Goal: Task Accomplishment & Management: Use online tool/utility

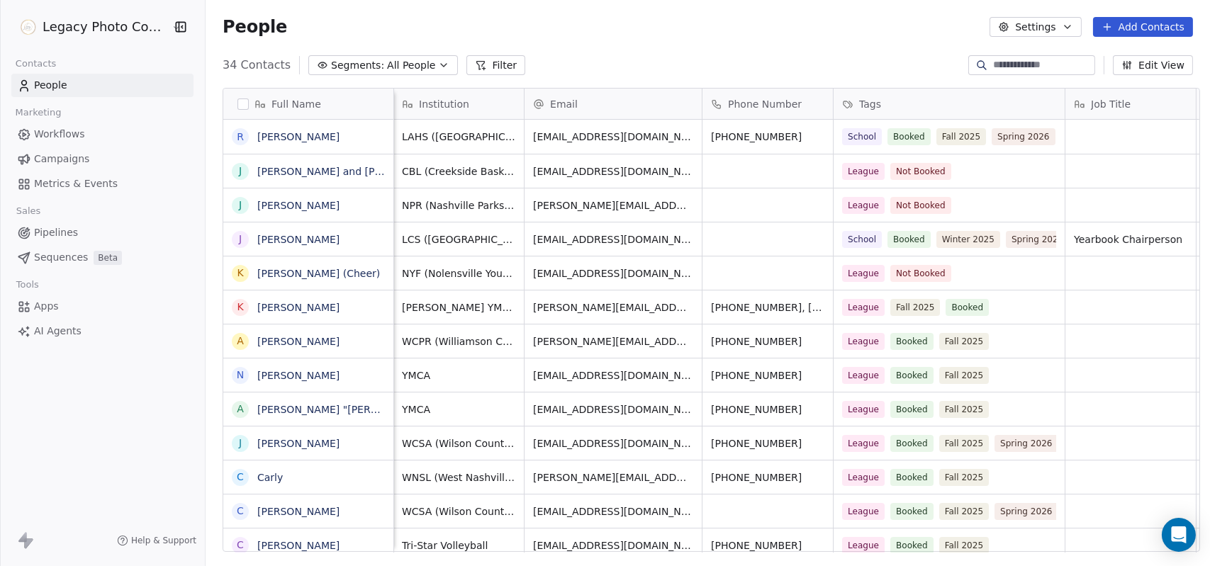
scroll to position [488, 1000]
click at [147, 425] on div "Legacy Photo Company Contacts People Marketing Workflows Campaigns Metrics & Ev…" at bounding box center [102, 283] width 205 height 566
click at [183, 470] on div "Legacy Photo Company Contacts People Marketing Workflows Campaigns Metrics & Ev…" at bounding box center [102, 283] width 205 height 566
click at [1058, 29] on button "Settings" at bounding box center [1035, 27] width 91 height 20
click at [1050, 82] on div "Tags" at bounding box center [1031, 80] width 56 height 23
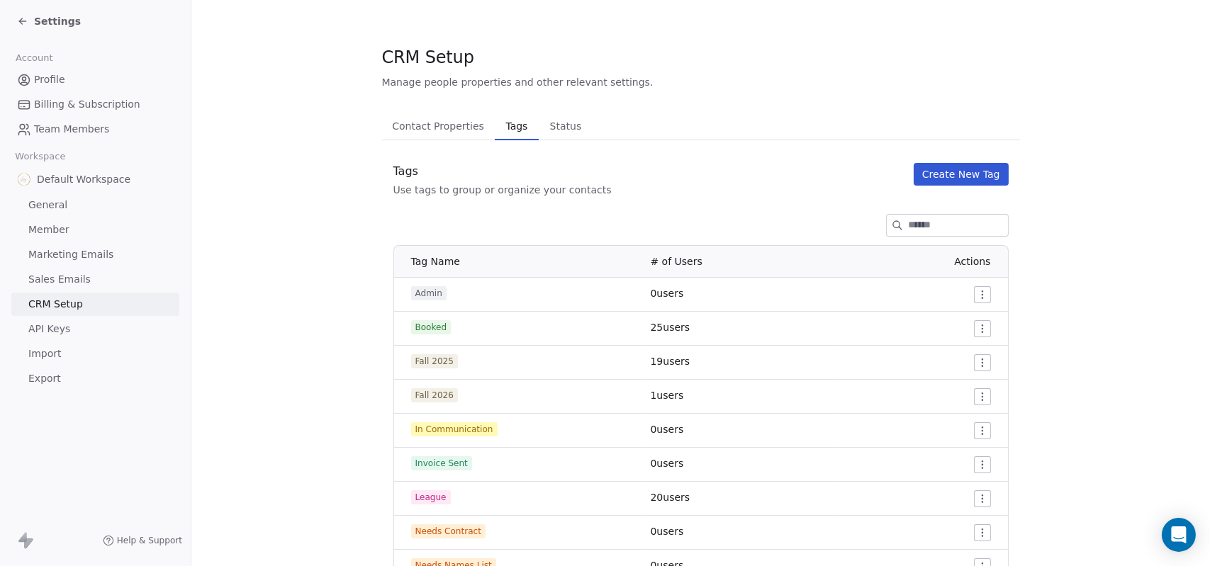
drag, startPoint x: 553, startPoint y: 111, endPoint x: 549, endPoint y: 120, distance: 10.5
click at [549, 120] on div "CRM Setup Manage people properties and other relevant settings. Contact Propert…" at bounding box center [701, 536] width 638 height 982
click at [549, 120] on span "Status" at bounding box center [565, 126] width 43 height 20
click at [508, 122] on span "Tags" at bounding box center [516, 126] width 33 height 20
click at [24, 23] on icon at bounding box center [22, 21] width 11 height 11
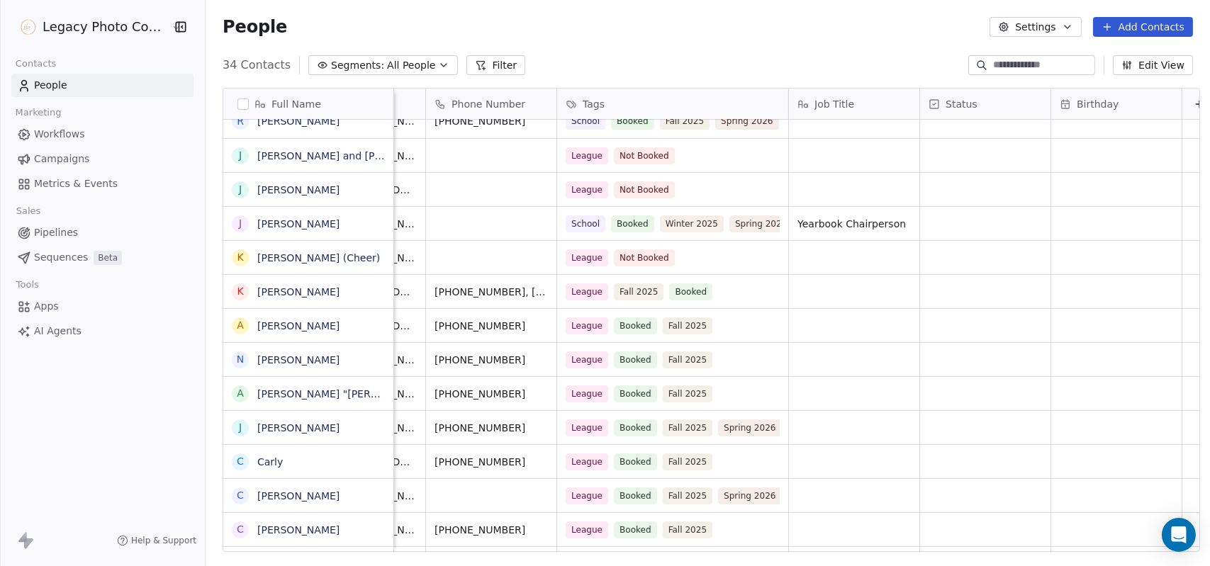
scroll to position [0, 304]
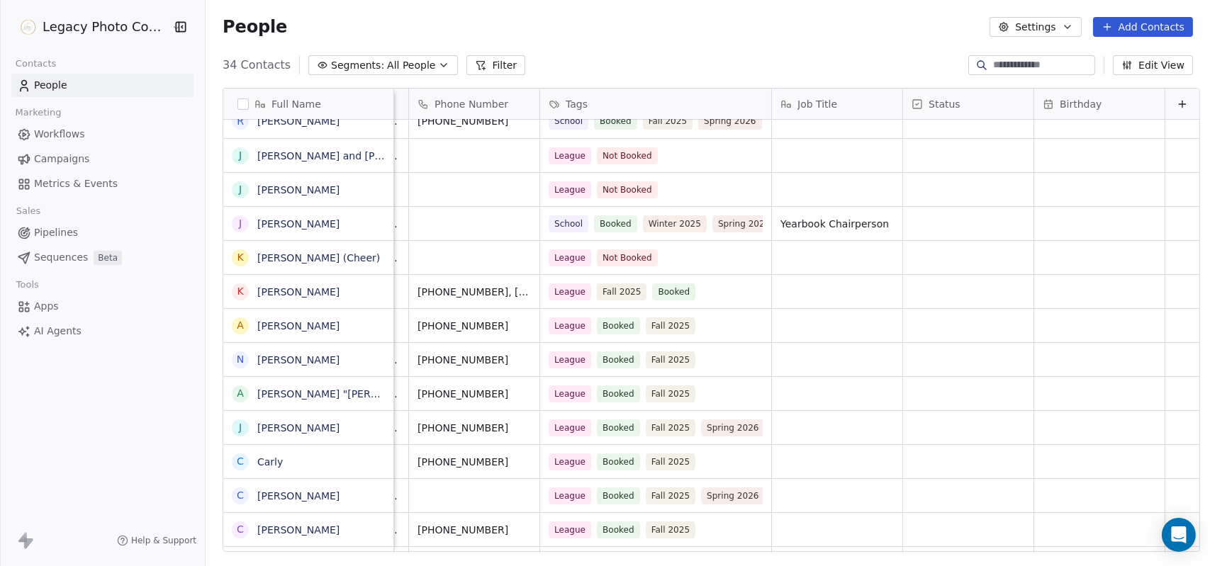
drag, startPoint x: 1165, startPoint y: 91, endPoint x: 1164, endPoint y: 101, distance: 9.3
click at [1165, 101] on div at bounding box center [1182, 104] width 34 height 30
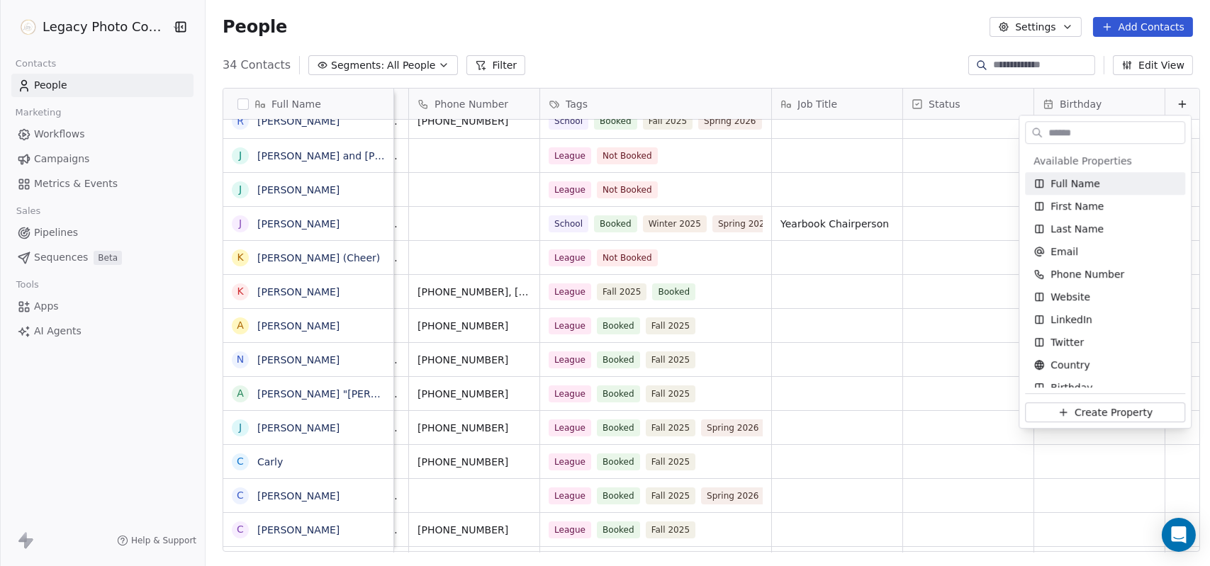
click at [1164, 101] on html "Legacy Photo Company Contacts People Marketing Workflows Campaigns Metrics & Ev…" at bounding box center [605, 283] width 1210 height 566
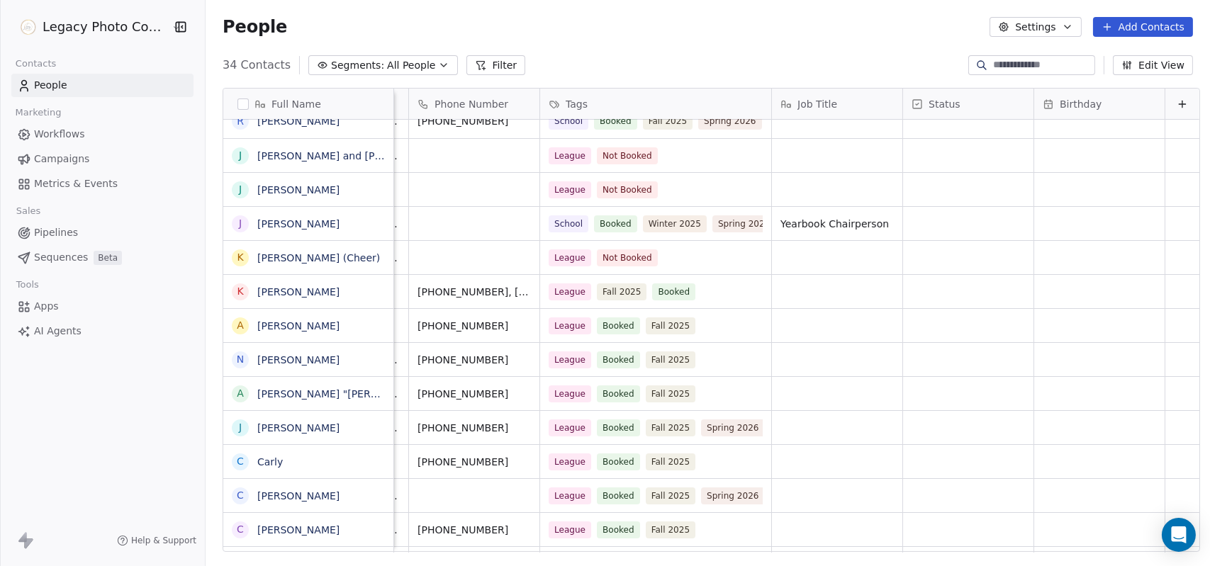
click at [1177, 101] on icon at bounding box center [1182, 104] width 11 height 11
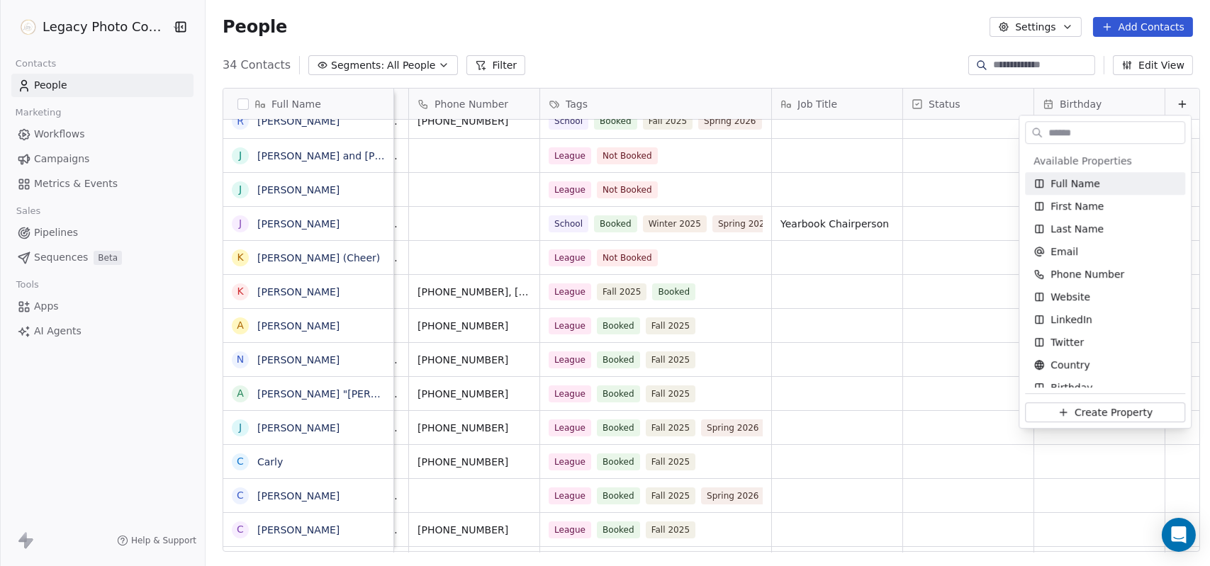
click at [1164, 101] on html "Legacy Photo Company Contacts People Marketing Workflows Campaigns Metrics & Ev…" at bounding box center [605, 283] width 1210 height 566
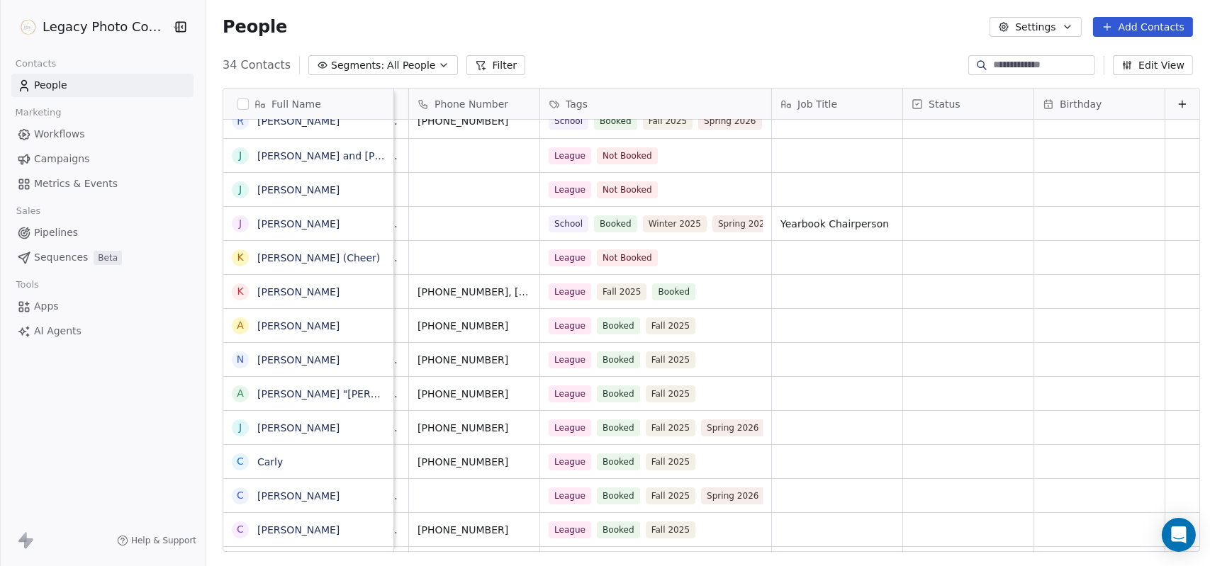
click at [871, 61] on div "34 Contacts Segments: All People Filter Edit View" at bounding box center [708, 65] width 1004 height 23
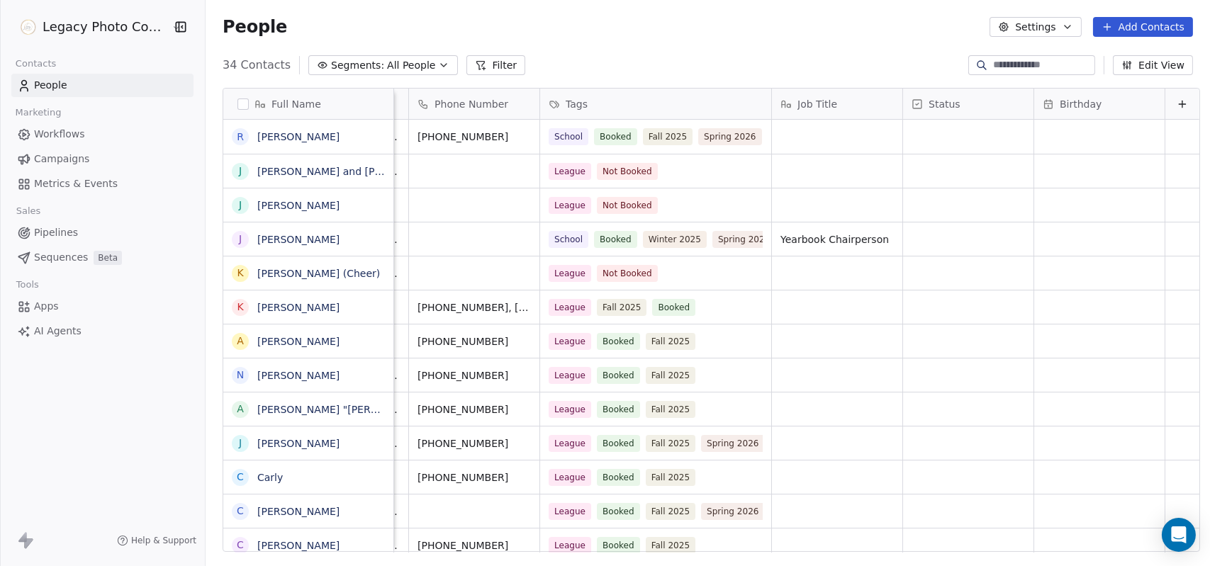
click at [65, 128] on span "Workflows" at bounding box center [59, 134] width 51 height 15
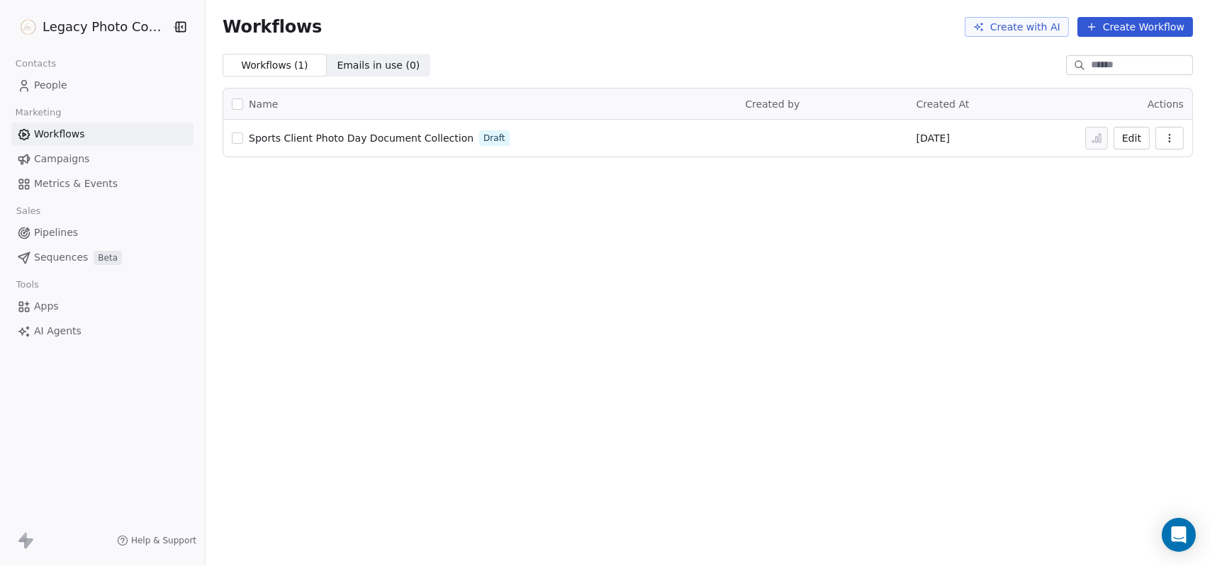
click at [363, 135] on span "Sports Client Photo Day Document Collection" at bounding box center [361, 138] width 225 height 11
click at [344, 140] on span "Sports Client Photo Day Document Collection" at bounding box center [361, 138] width 225 height 11
click at [1126, 25] on button "Create Workflow" at bounding box center [1135, 27] width 116 height 20
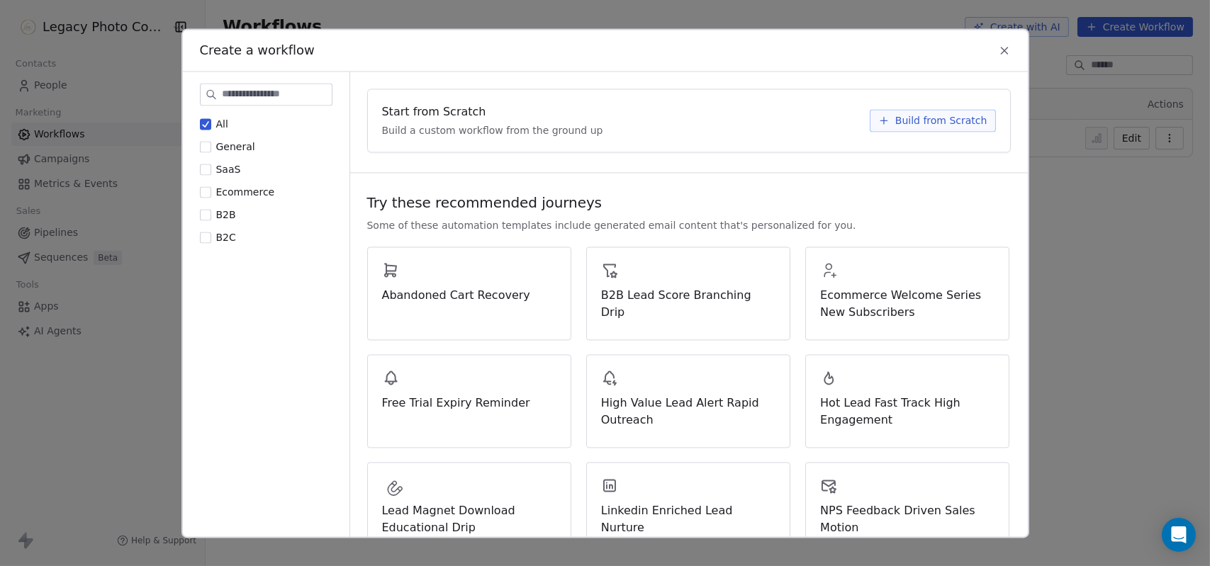
click at [945, 116] on span "Build from Scratch" at bounding box center [941, 120] width 92 height 14
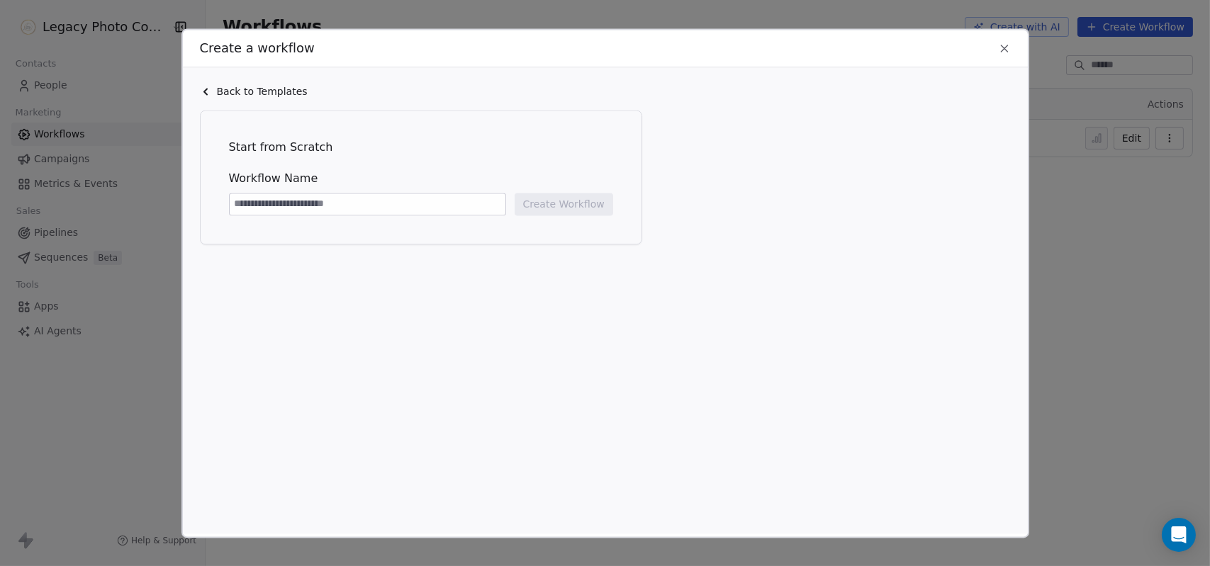
click at [388, 199] on input at bounding box center [368, 204] width 276 height 21
click at [401, 193] on div at bounding box center [367, 204] width 277 height 23
click at [419, 206] on input at bounding box center [368, 204] width 276 height 21
type input "**********"
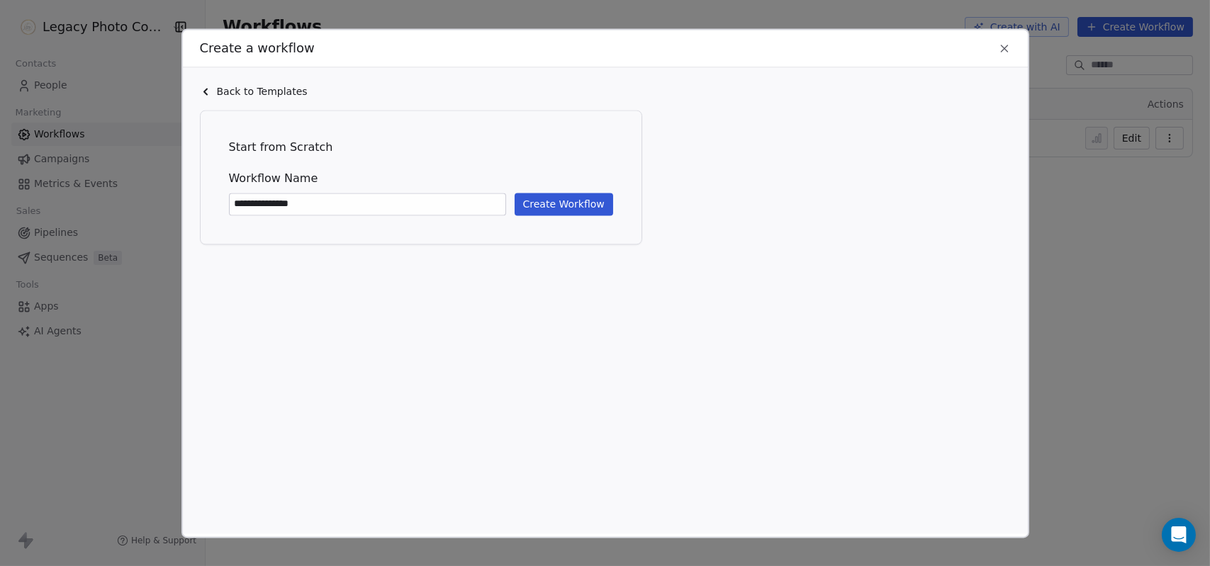
click at [576, 205] on button "Create Workflow" at bounding box center [564, 204] width 99 height 23
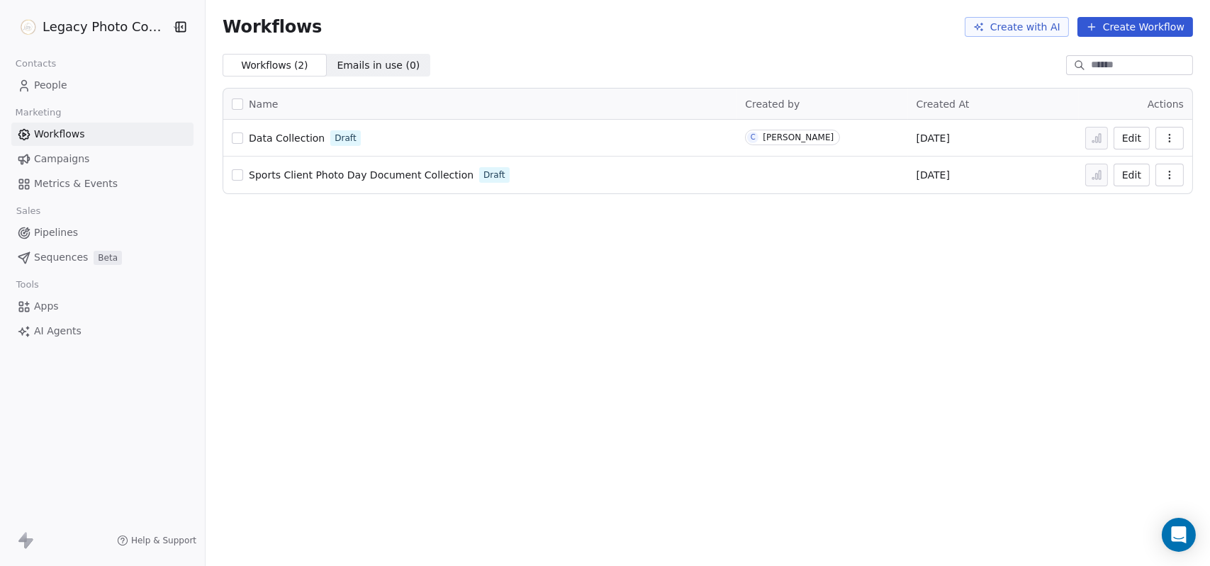
click at [67, 166] on span "Campaigns" at bounding box center [61, 159] width 55 height 15
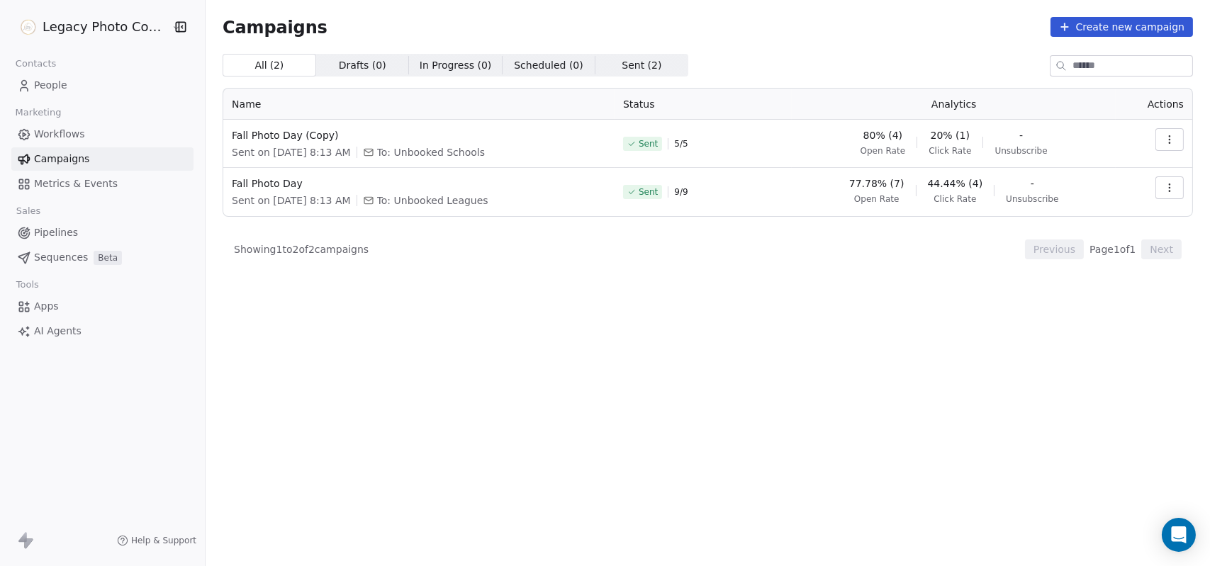
click at [95, 83] on link "People" at bounding box center [102, 85] width 182 height 23
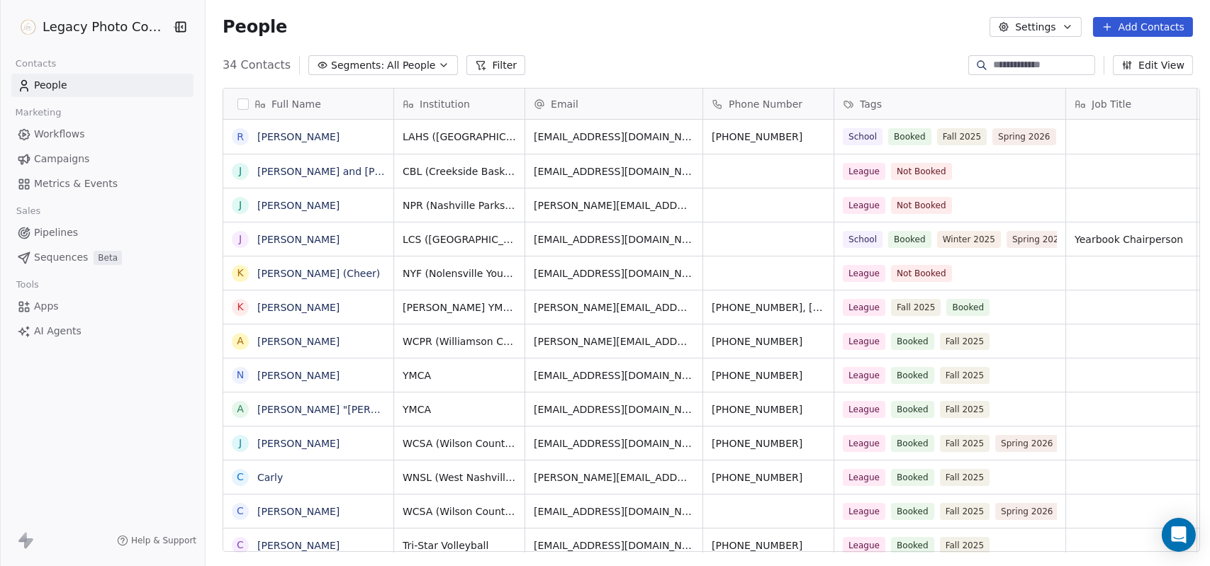
scroll to position [488, 1000]
